Goal: Entertainment & Leisure: Consume media (video, audio)

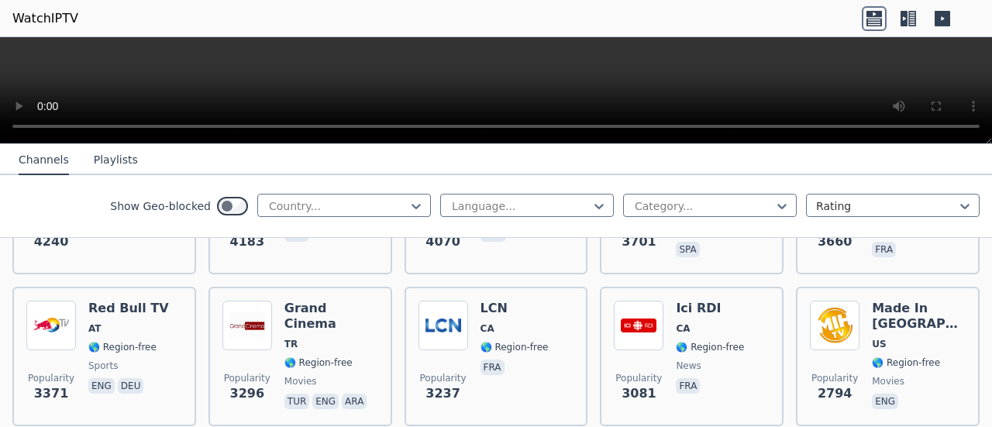
scroll to position [465, 0]
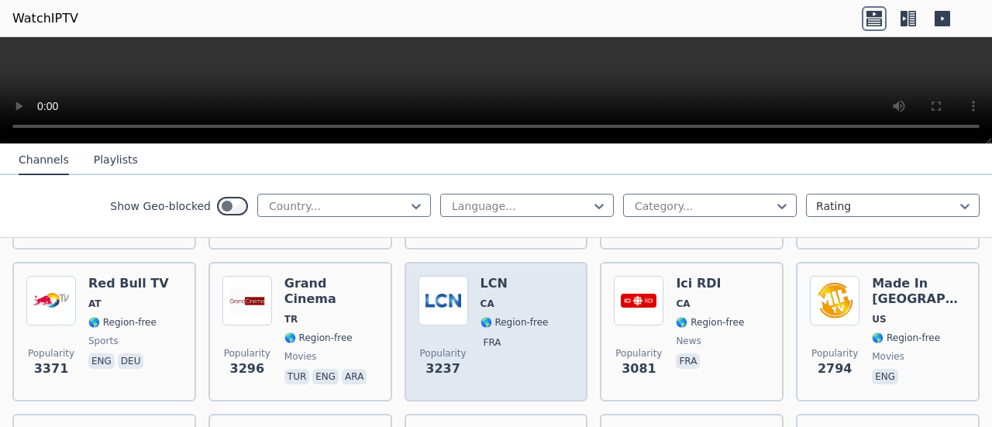
click at [447, 299] on img at bounding box center [444, 301] width 50 height 50
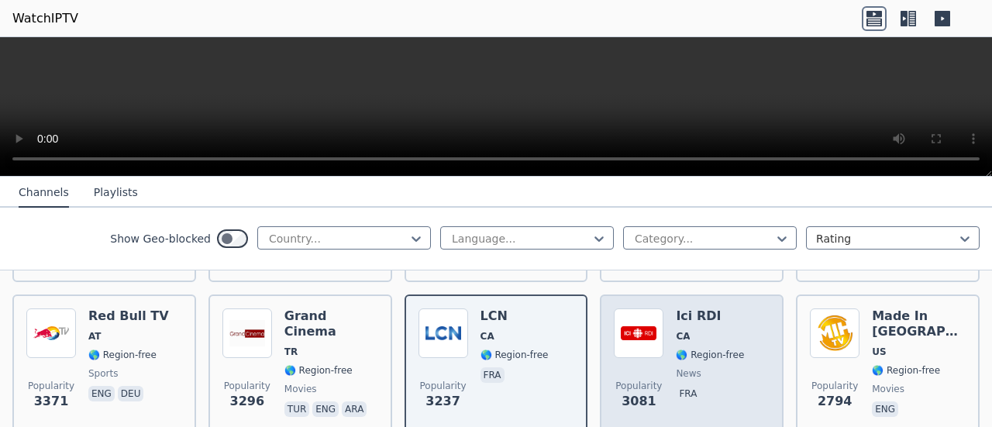
click at [693, 350] on div "Ici RDI CA 🌎 Region-free news fra" at bounding box center [710, 365] width 68 height 112
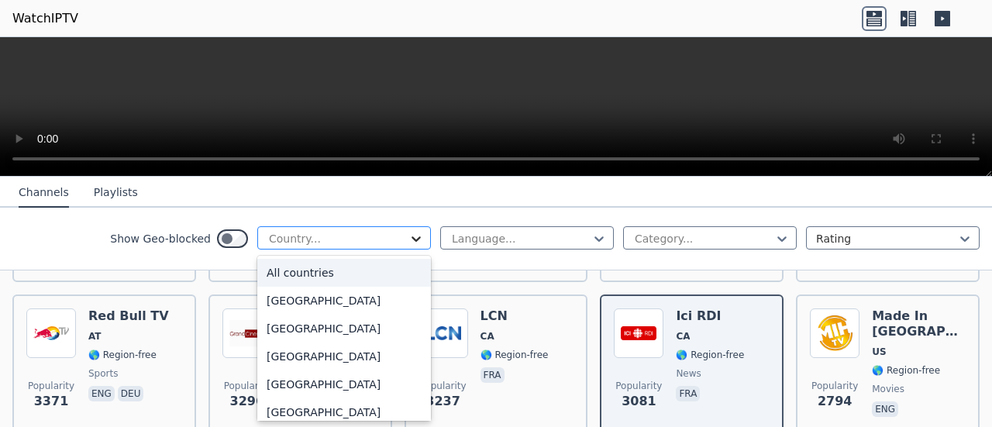
click at [409, 241] on icon at bounding box center [417, 239] width 16 height 16
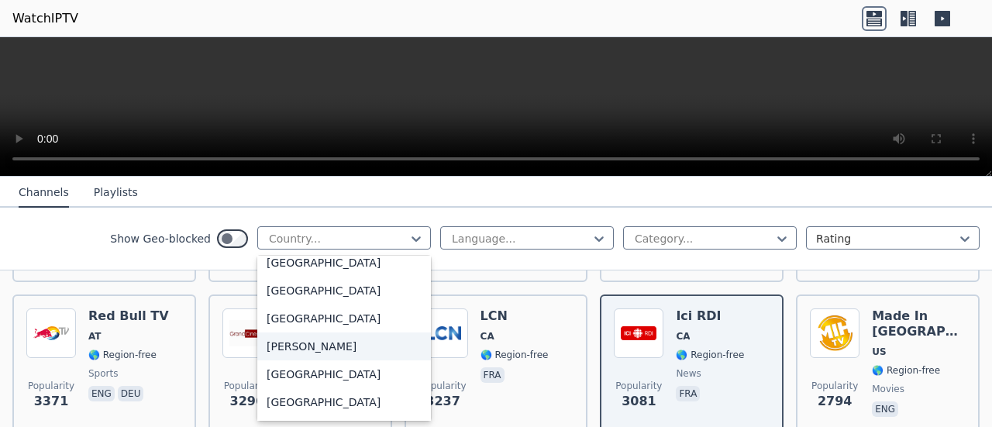
scroll to position [930, 0]
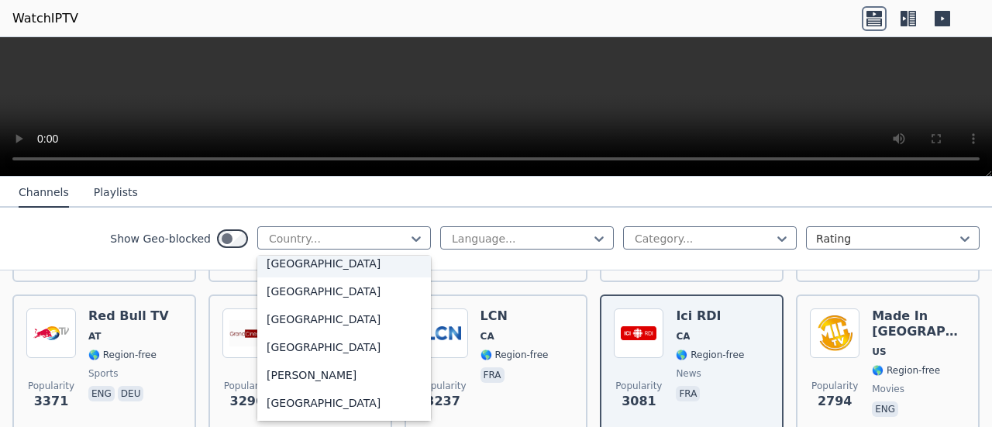
click at [282, 264] on div "[GEOGRAPHIC_DATA]" at bounding box center [344, 264] width 174 height 28
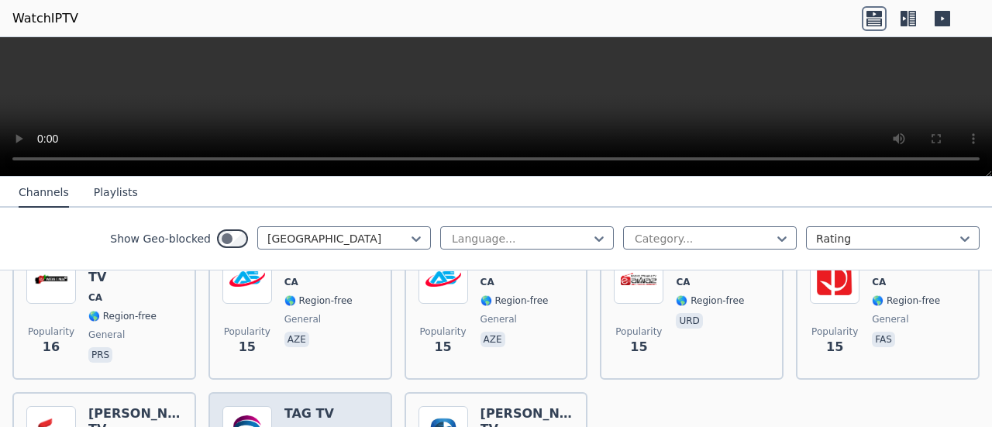
scroll to position [4093, 0]
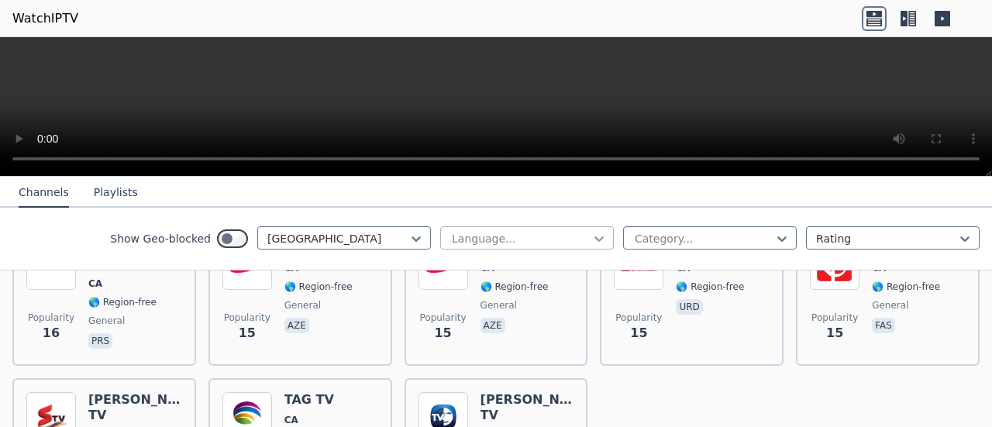
click at [592, 236] on icon at bounding box center [600, 239] width 16 height 16
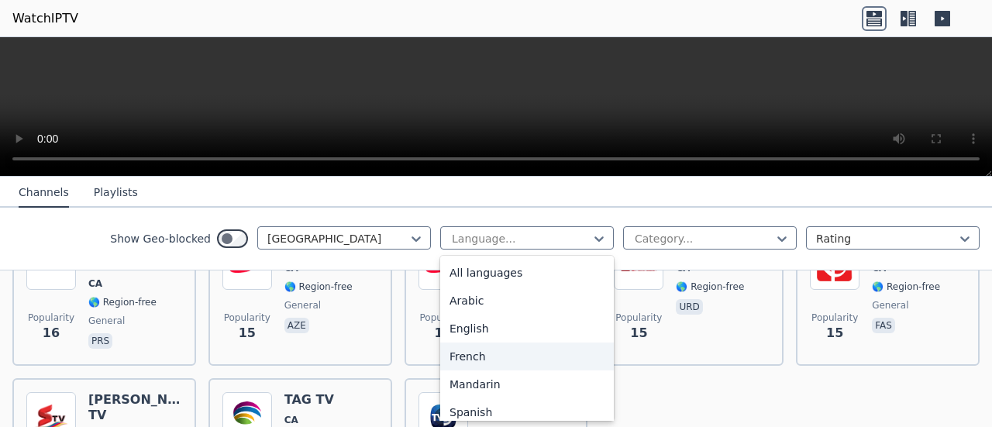
click at [464, 354] on div "French" at bounding box center [527, 357] width 174 height 28
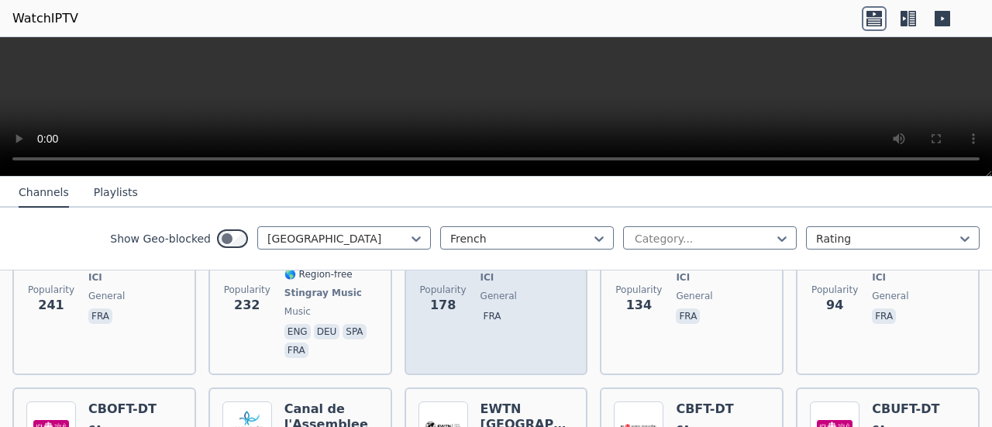
scroll to position [211, 0]
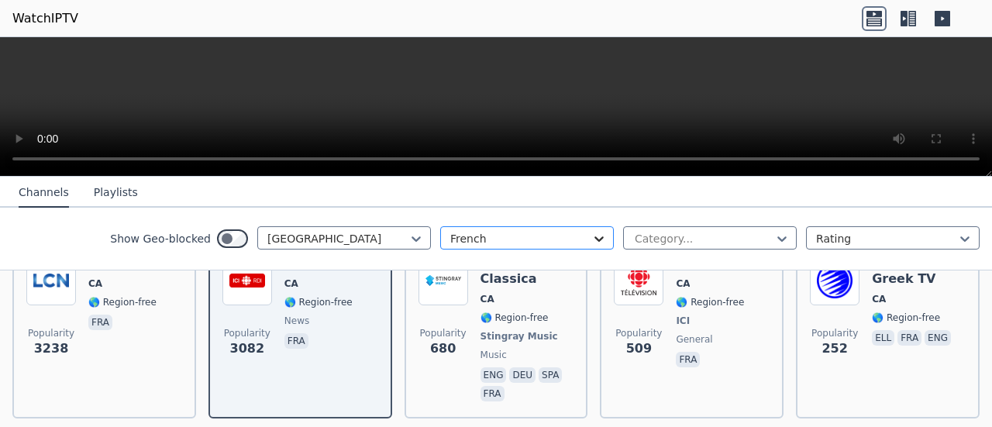
click at [592, 240] on icon at bounding box center [600, 239] width 16 height 16
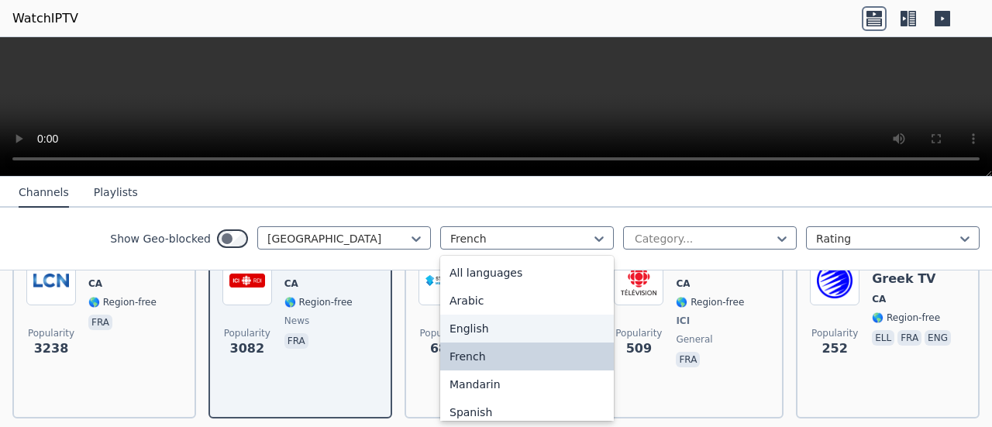
click at [496, 328] on div "English" at bounding box center [527, 329] width 174 height 28
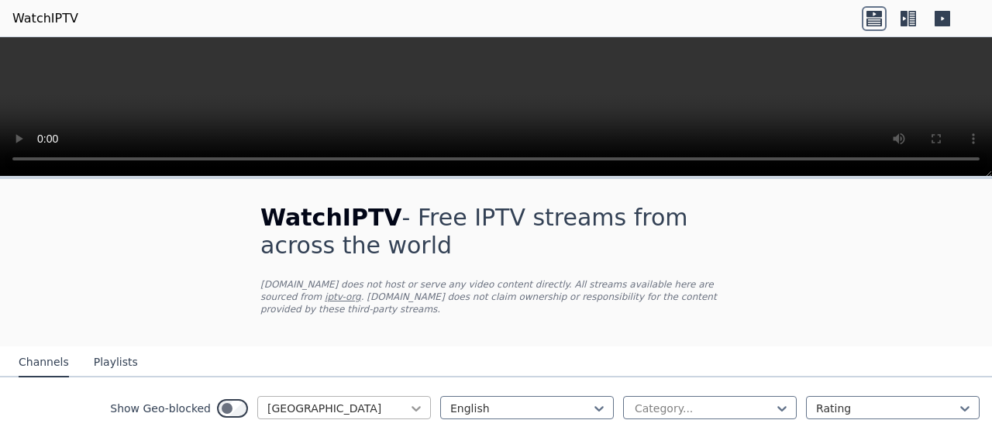
click at [409, 401] on icon at bounding box center [417, 409] width 16 height 16
click at [412, 406] on icon at bounding box center [416, 408] width 9 height 5
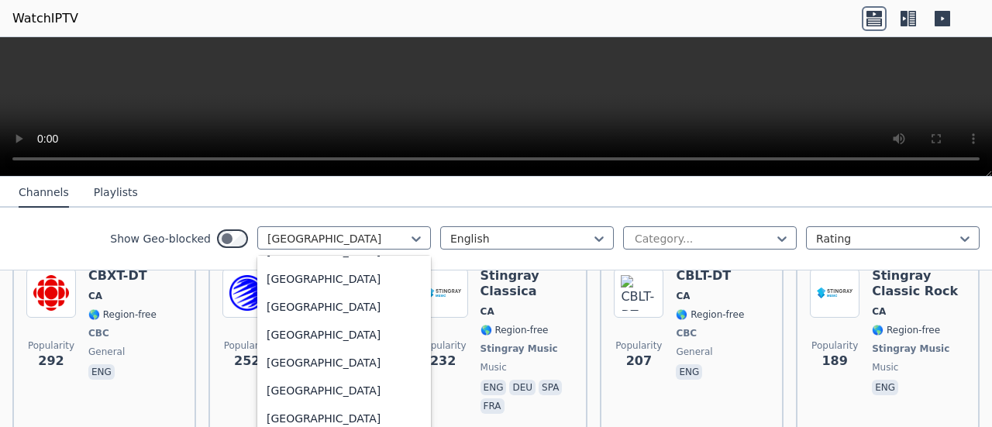
scroll to position [5458, 0]
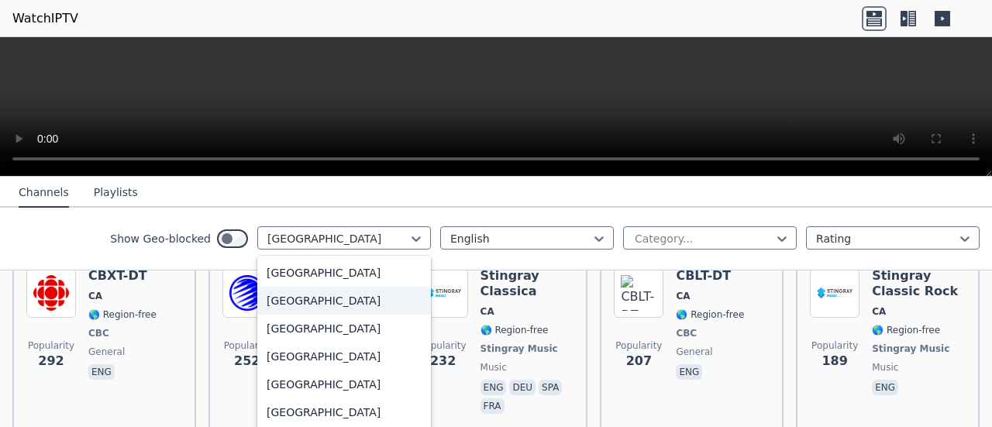
click at [309, 302] on div "[GEOGRAPHIC_DATA]" at bounding box center [344, 301] width 174 height 28
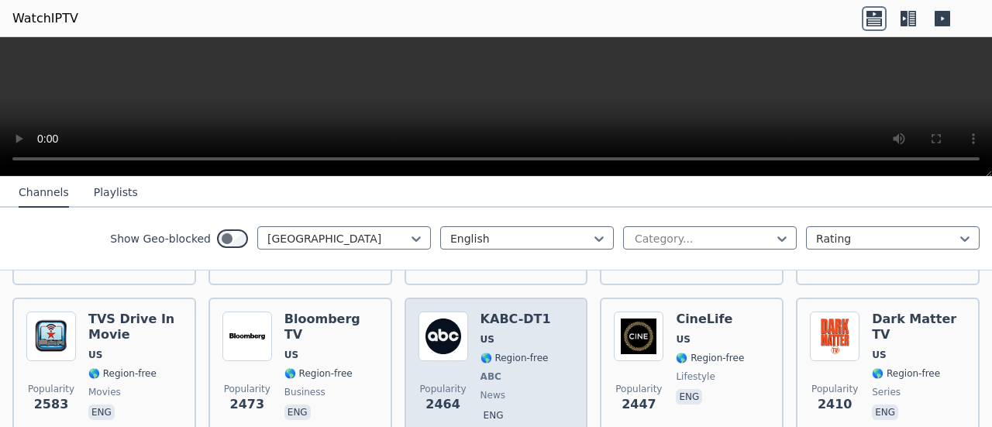
scroll to position [155, 0]
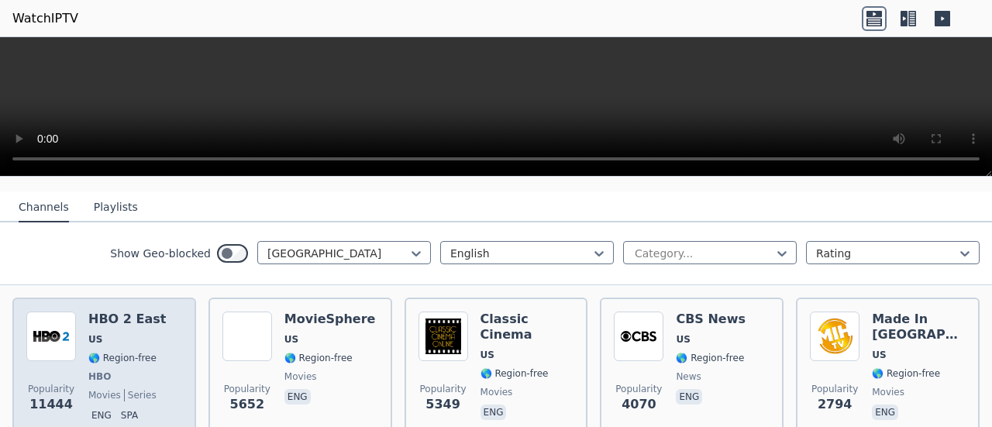
click at [114, 352] on span "🌎 Region-free" at bounding box center [122, 358] width 68 height 12
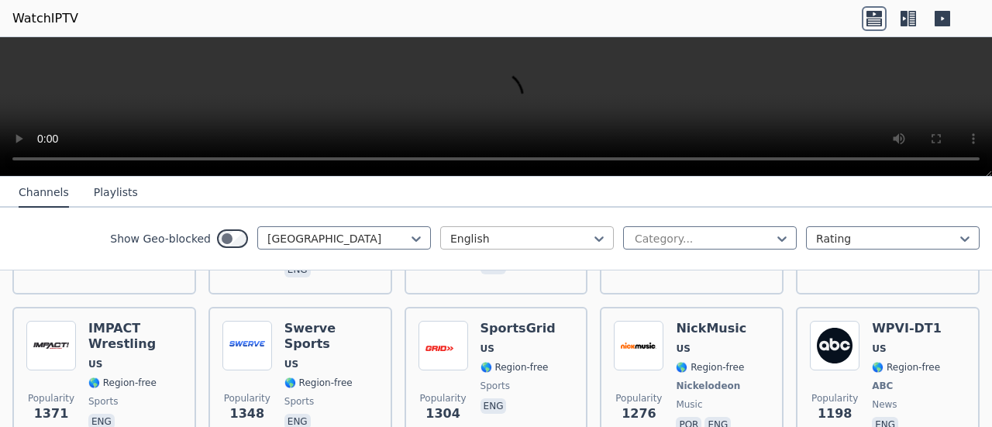
scroll to position [620, 0]
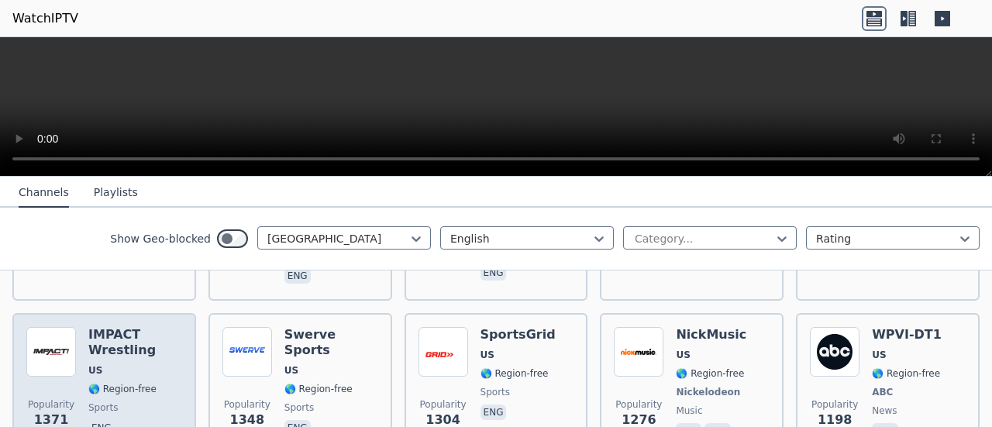
click at [134, 364] on span "US" at bounding box center [135, 370] width 94 height 12
click at [122, 364] on span "US" at bounding box center [135, 370] width 94 height 12
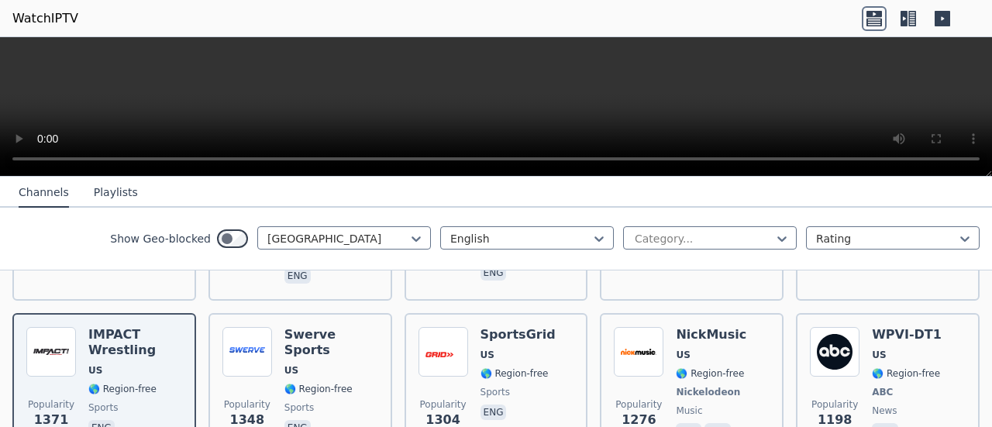
click at [118, 190] on button "Playlists" at bounding box center [116, 192] width 44 height 29
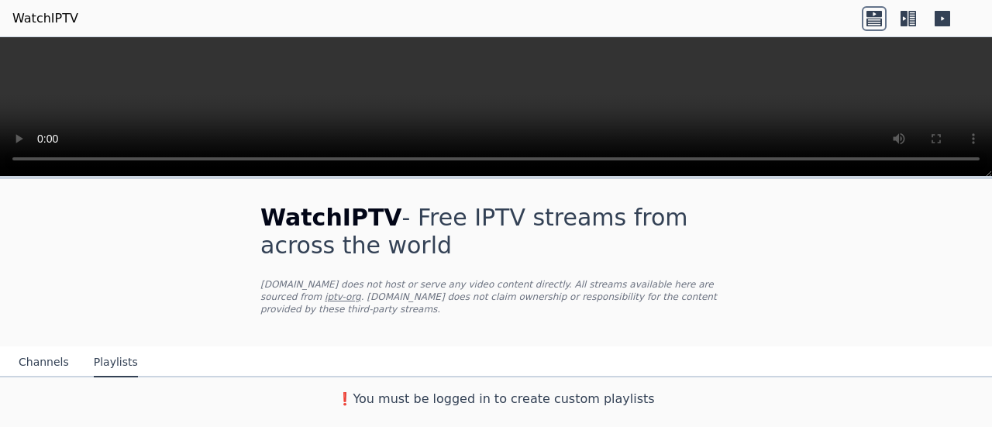
click at [26, 348] on button "Channels" at bounding box center [44, 362] width 50 height 29
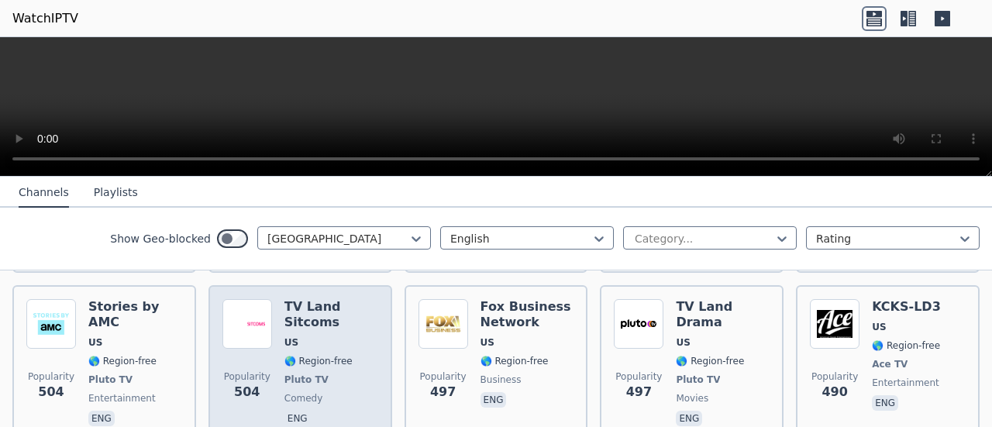
scroll to position [2558, 0]
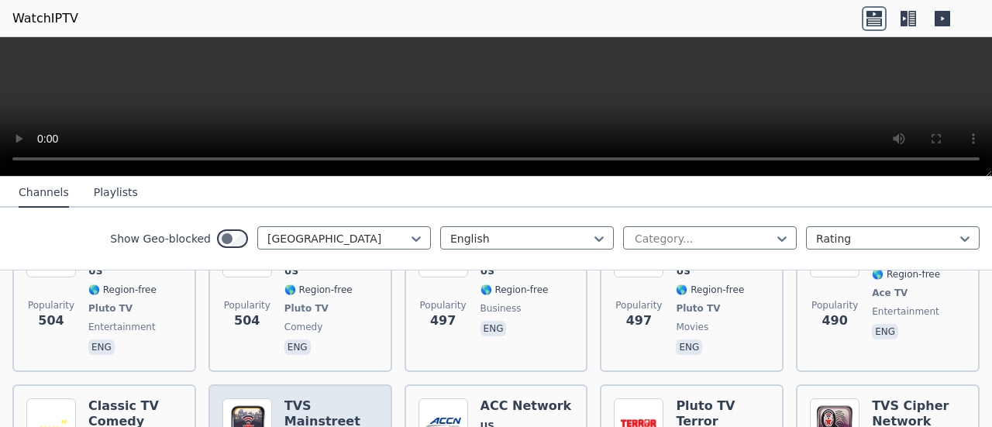
click at [412, 238] on icon at bounding box center [416, 238] width 9 height 5
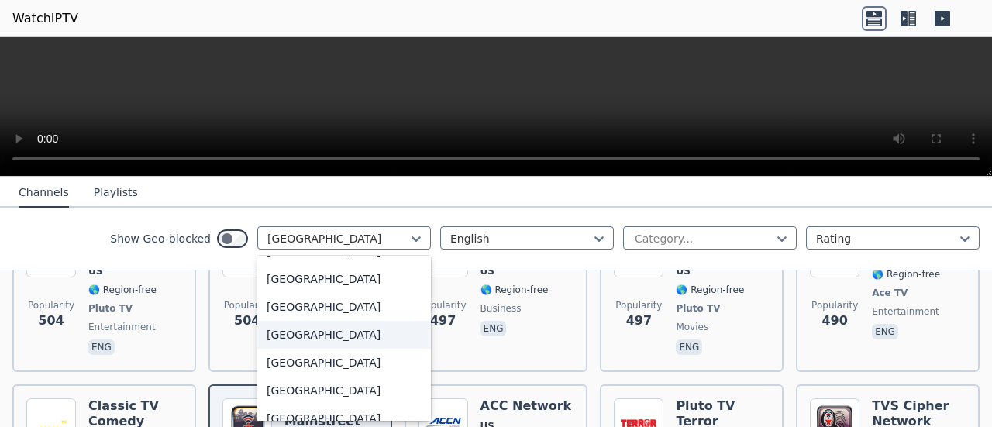
scroll to position [853, 0]
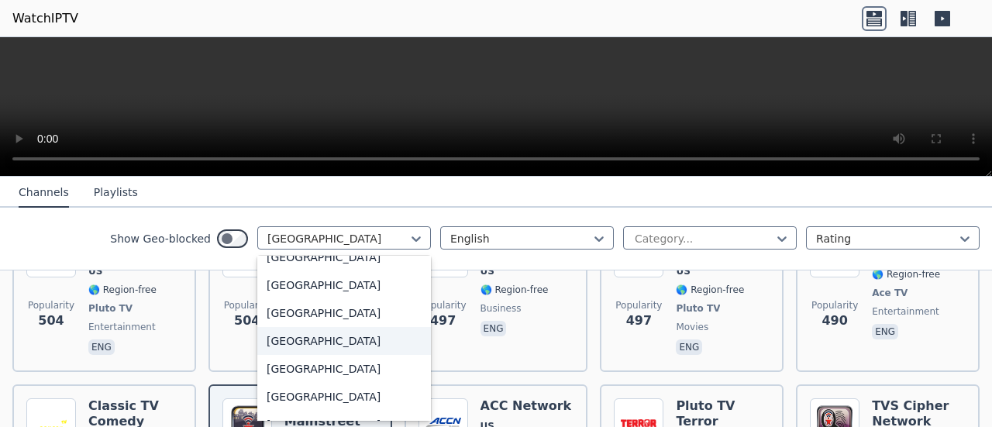
click at [285, 345] on div "[GEOGRAPHIC_DATA]" at bounding box center [344, 341] width 174 height 28
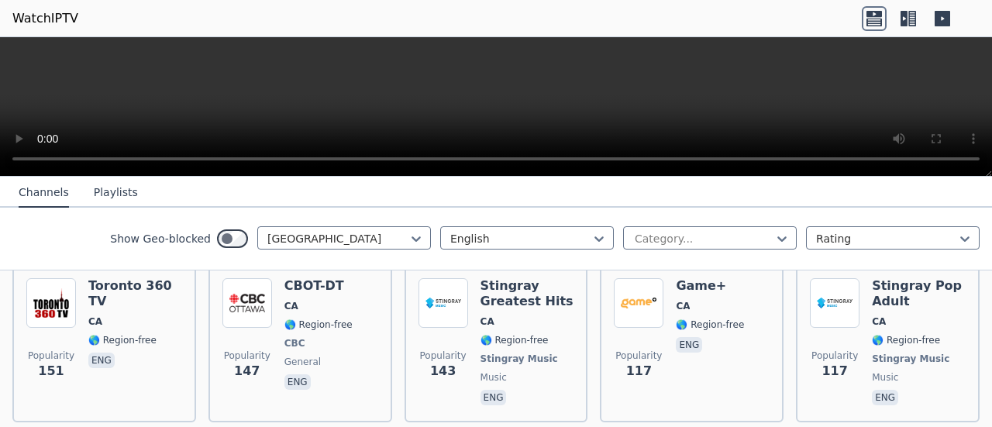
scroll to position [543, 0]
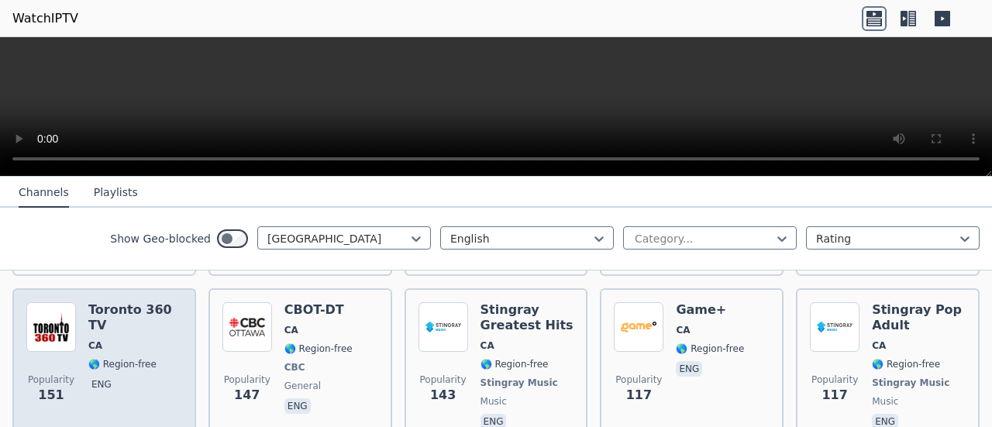
click at [129, 358] on span "🌎 Region-free" at bounding box center [122, 364] width 68 height 12
click at [112, 377] on span "eng" at bounding box center [135, 386] width 94 height 19
click at [130, 347] on div "Toronto 360 TV CA 🌎 Region-free eng" at bounding box center [135, 367] width 94 height 130
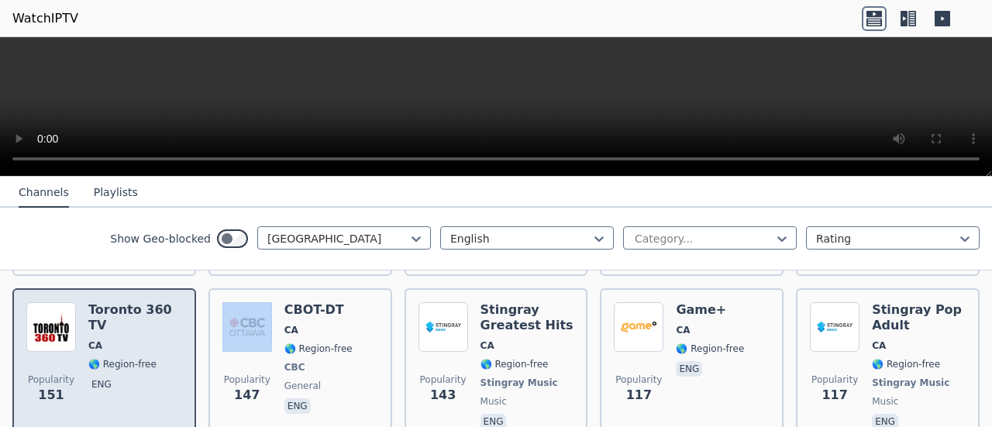
click at [130, 347] on div "Toronto 360 TV CA 🌎 Region-free eng" at bounding box center [135, 367] width 94 height 130
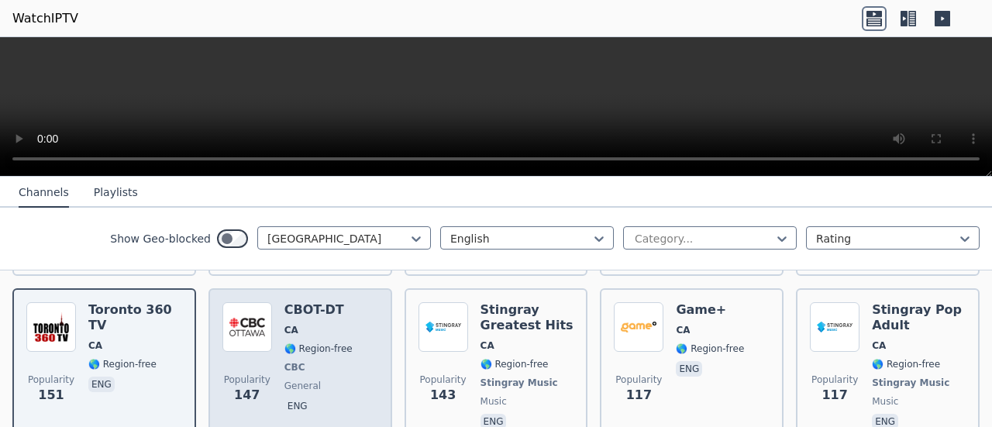
click at [350, 326] on div "Popularity 147 CBOT-DT CA 🌎 Region-free CBC general eng" at bounding box center [300, 367] width 156 height 130
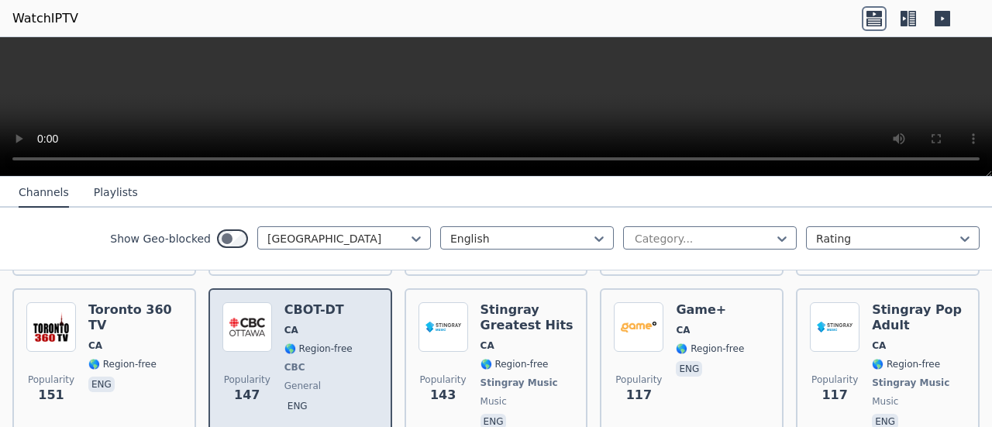
click at [343, 326] on div "Popularity 147 CBOT-DT CA 🌎 Region-free CBC general eng" at bounding box center [300, 367] width 156 height 130
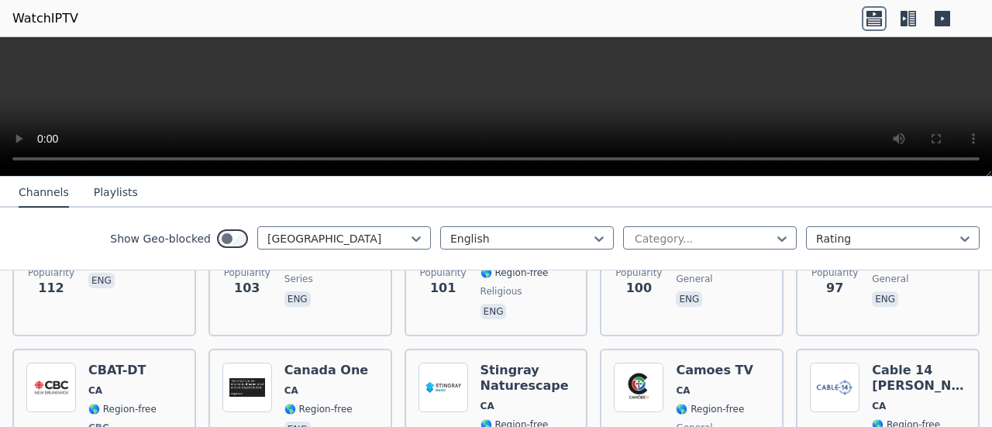
scroll to position [853, 0]
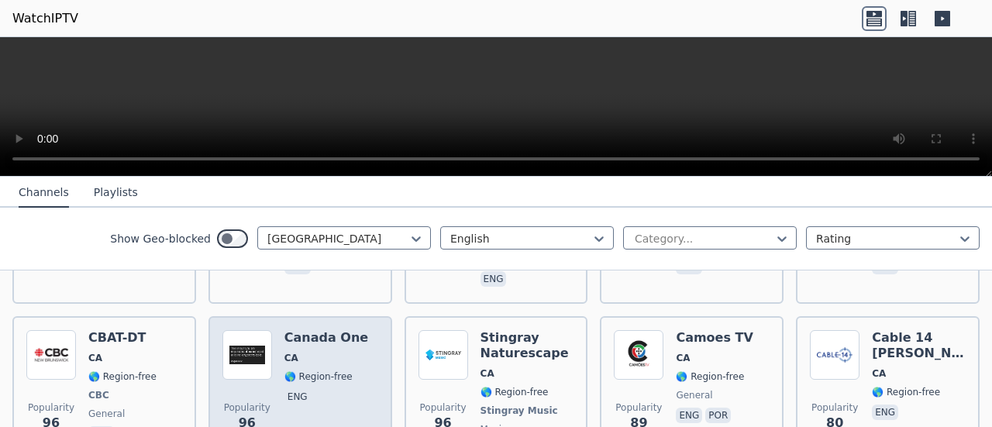
click at [323, 352] on span "CA" at bounding box center [327, 358] width 84 height 12
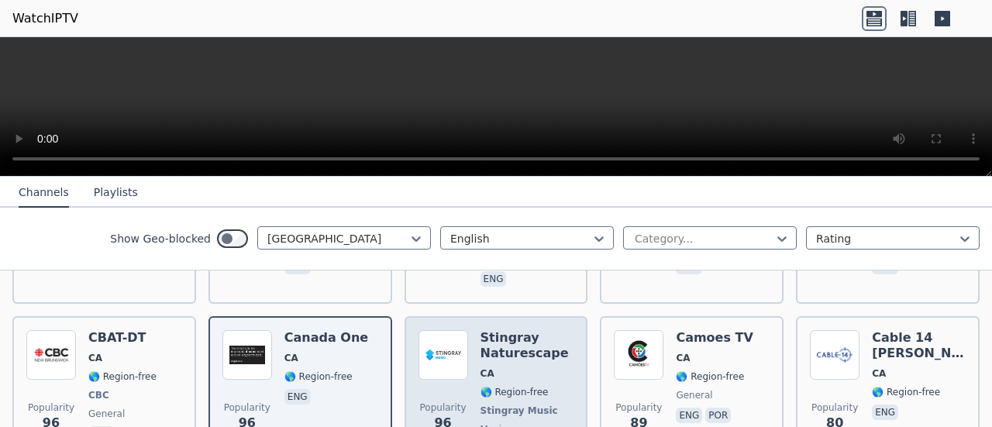
click at [523, 367] on span "CA" at bounding box center [528, 373] width 94 height 12
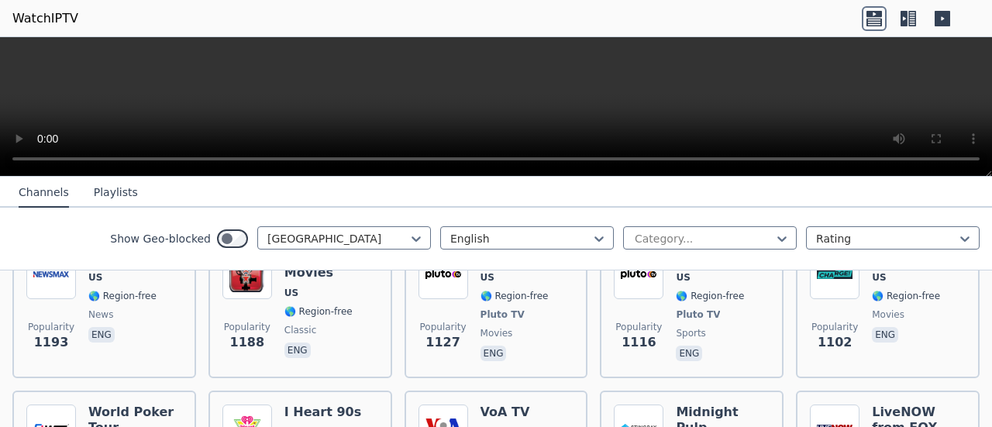
scroll to position [785, 0]
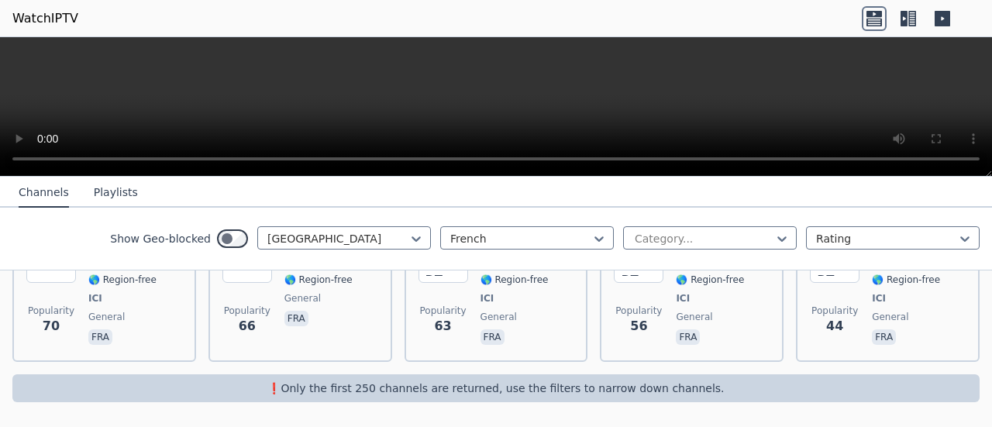
scroll to position [754, 0]
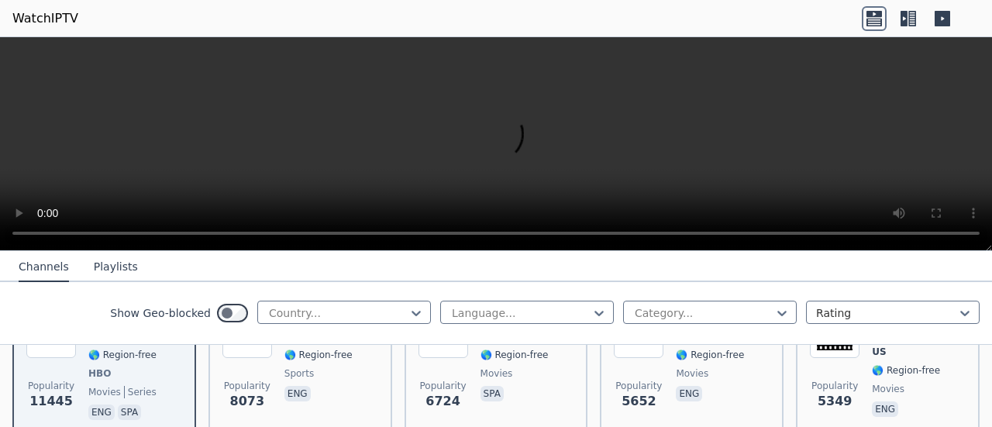
scroll to position [78, 0]
